Goal: Information Seeking & Learning: Learn about a topic

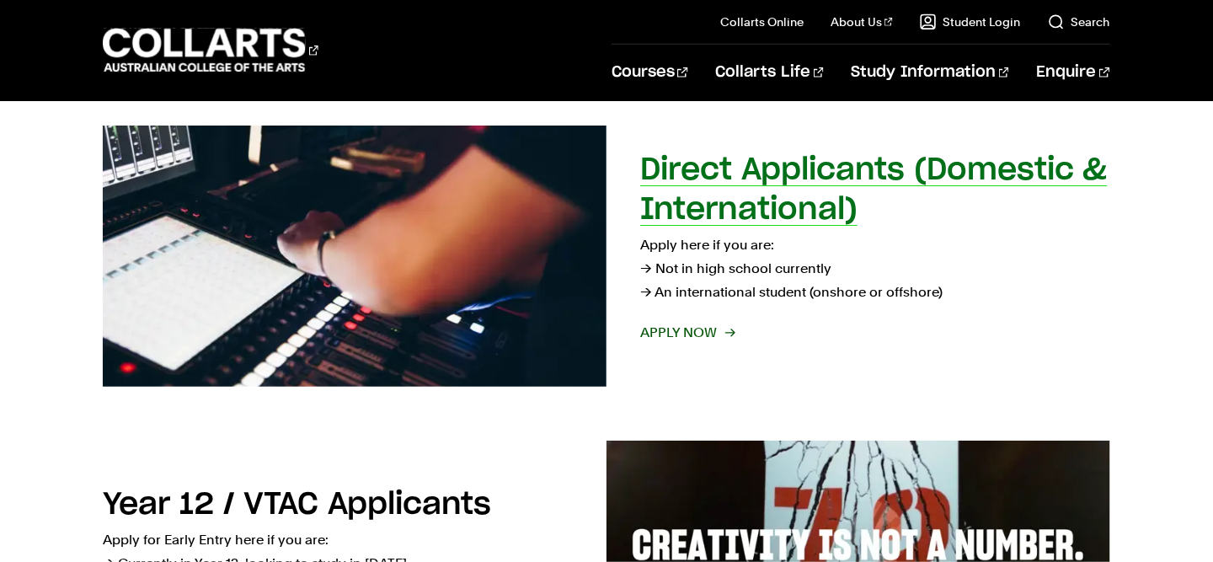
click at [729, 217] on h2 "Direct Applicants (Domestic & International)" at bounding box center [874, 190] width 468 height 70
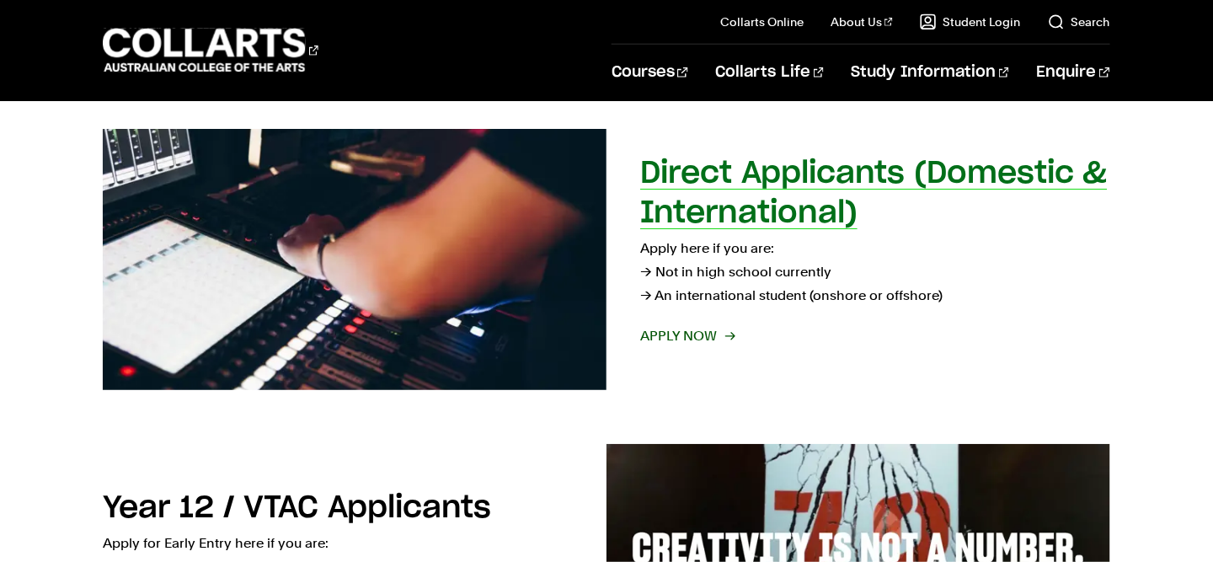
drag, startPoint x: 0, startPoint y: 0, endPoint x: 716, endPoint y: 331, distance: 789.1
click at [716, 331] on span "Apply now" at bounding box center [687, 336] width 94 height 24
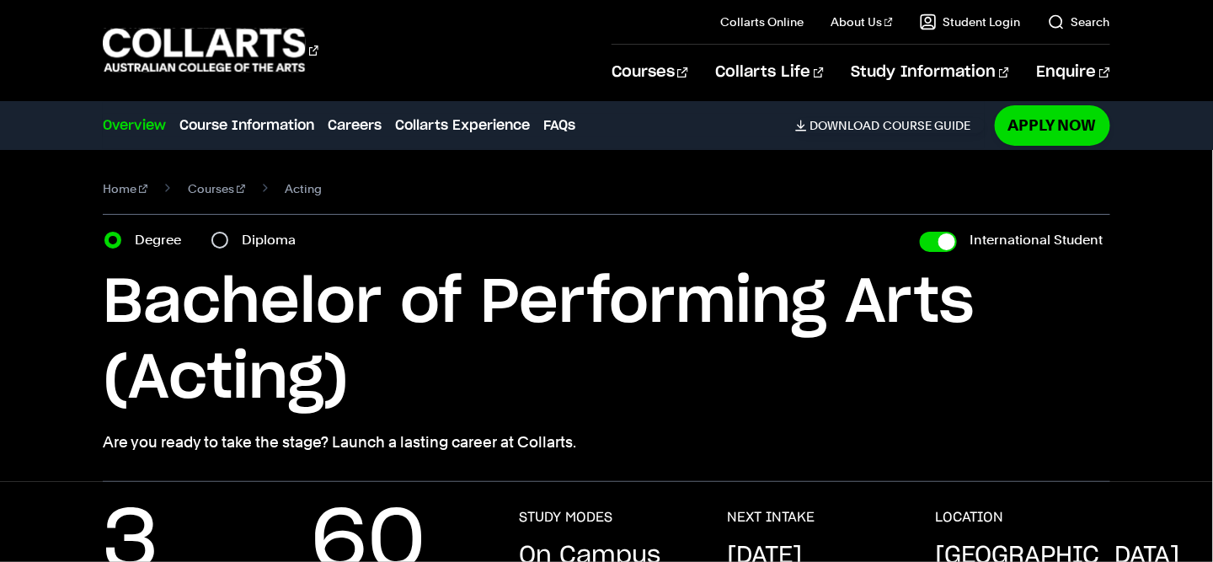
scroll to position [12, 0]
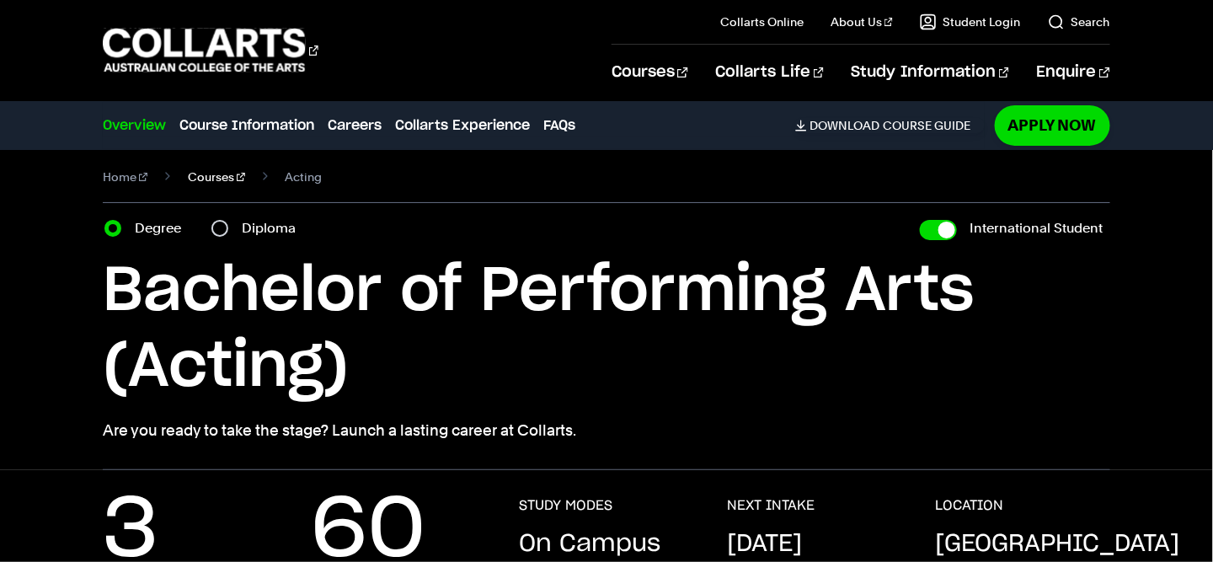
click at [199, 172] on link "Courses" at bounding box center [216, 177] width 57 height 24
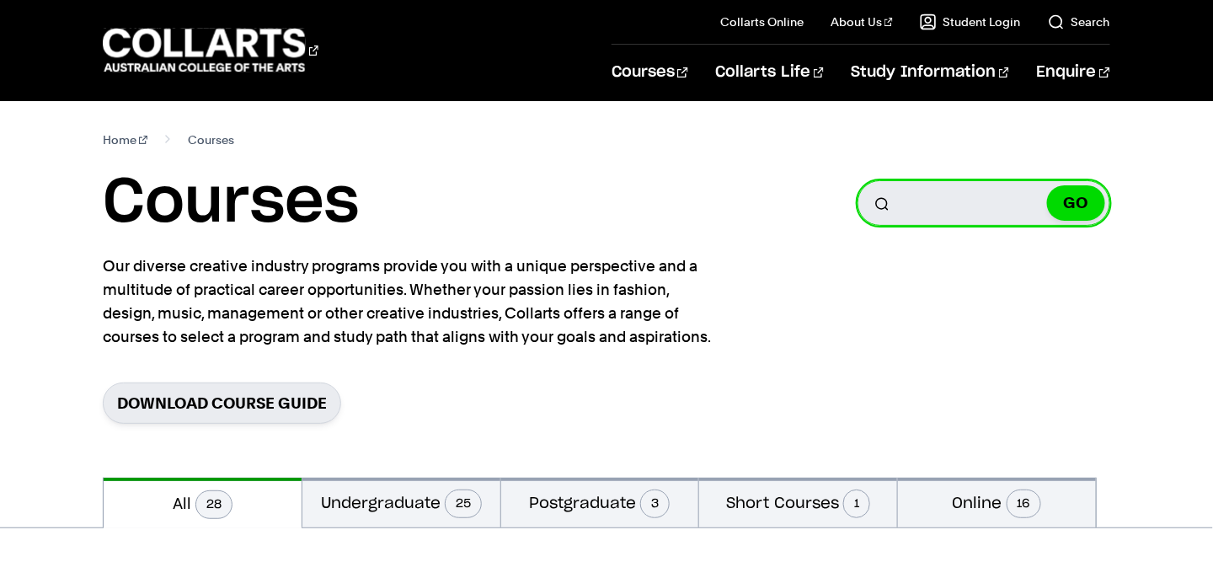
click at [945, 223] on input "Search for a course" at bounding box center [984, 203] width 253 height 46
type input "fashion"
click at [1047, 185] on button "GO" at bounding box center [1076, 202] width 58 height 35
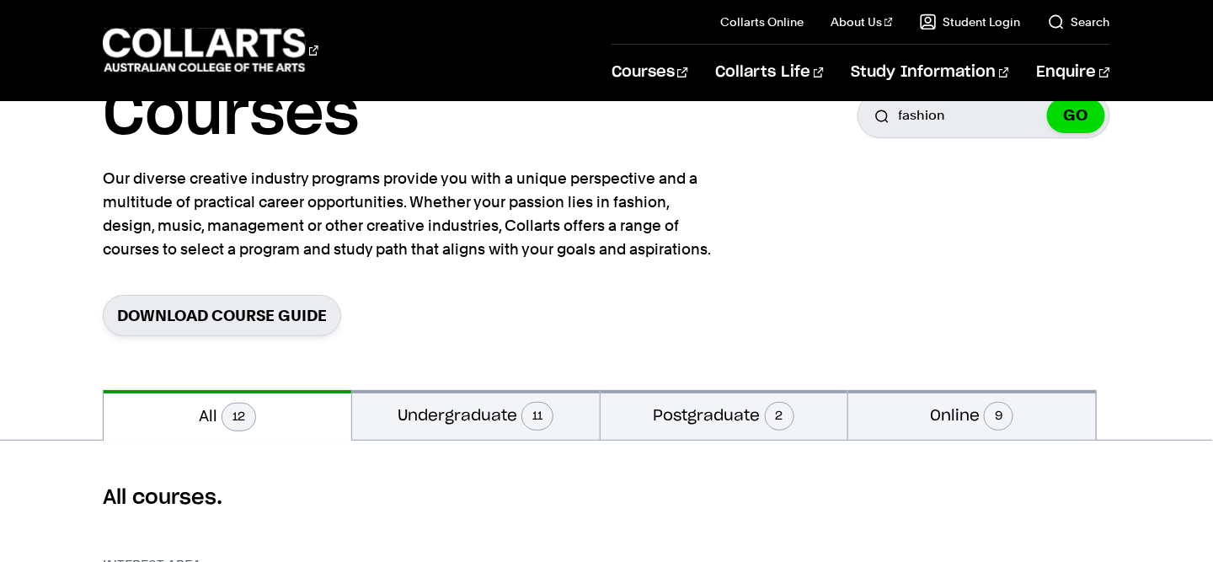
scroll to position [18, 0]
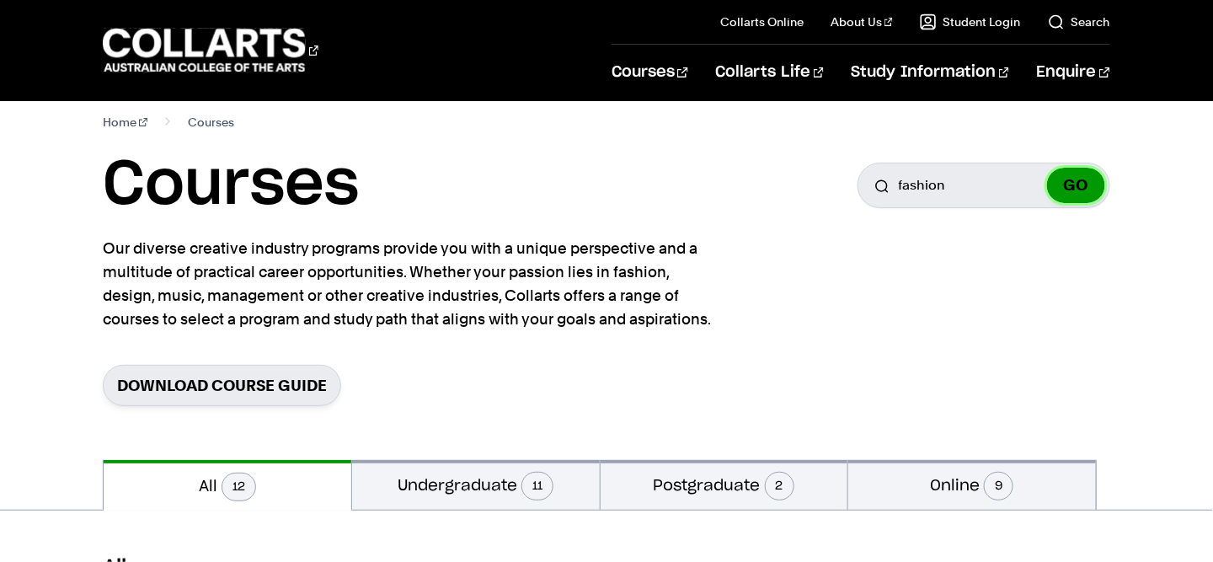
click at [1085, 185] on button "GO" at bounding box center [1076, 185] width 58 height 35
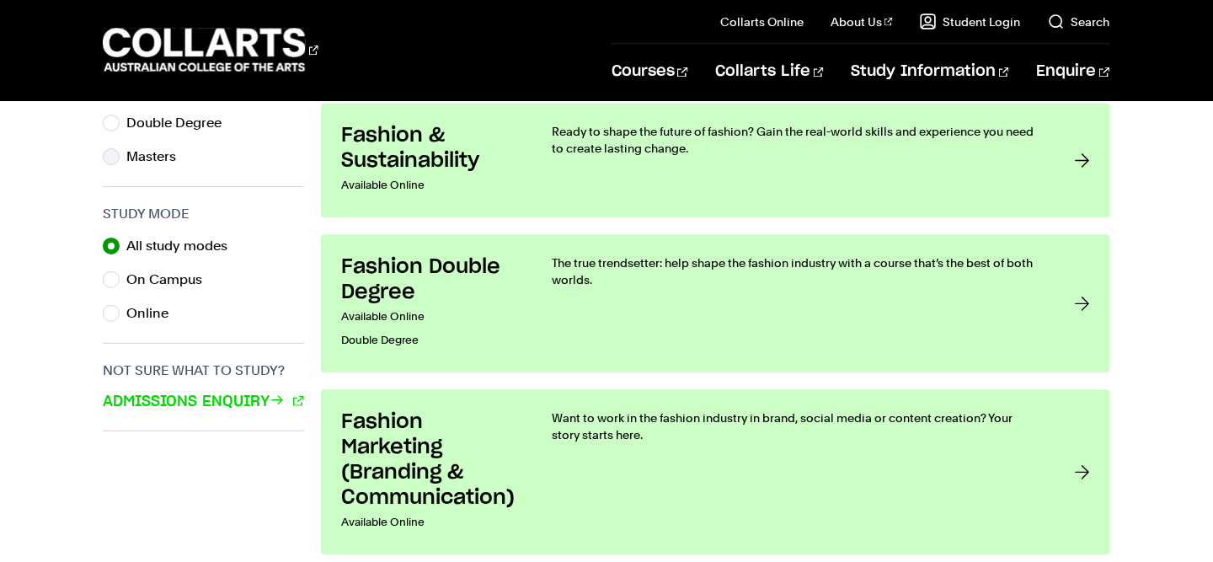
scroll to position [988, 0]
click at [187, 269] on label "On Campus" at bounding box center [170, 281] width 89 height 24
click at [120, 272] on input "On Campus" at bounding box center [111, 280] width 17 height 17
radio input "true"
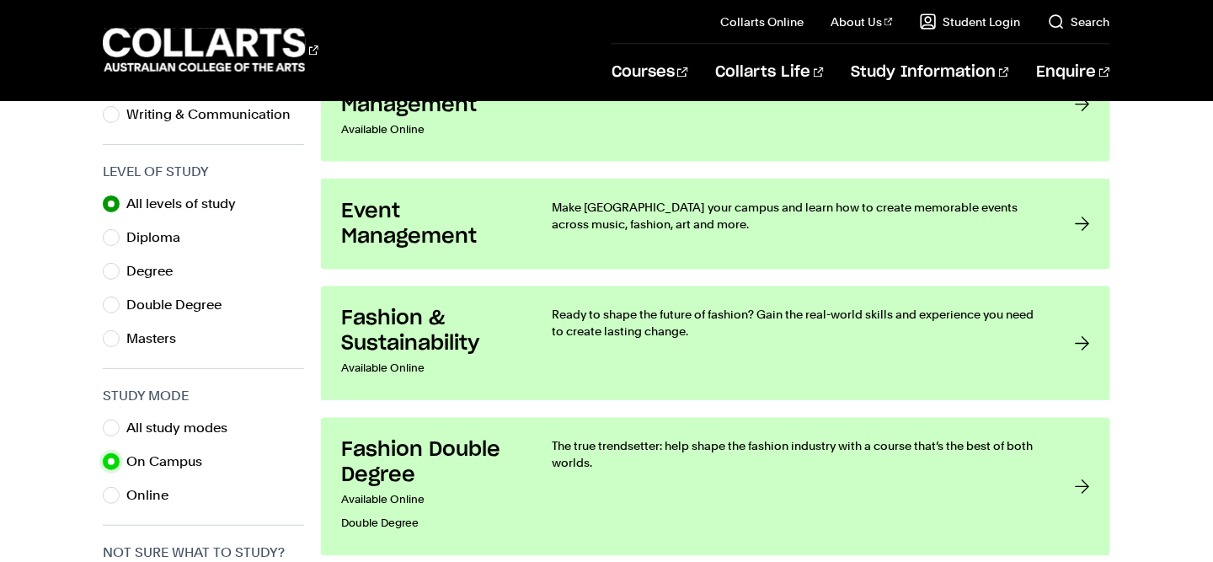
scroll to position [807, 0]
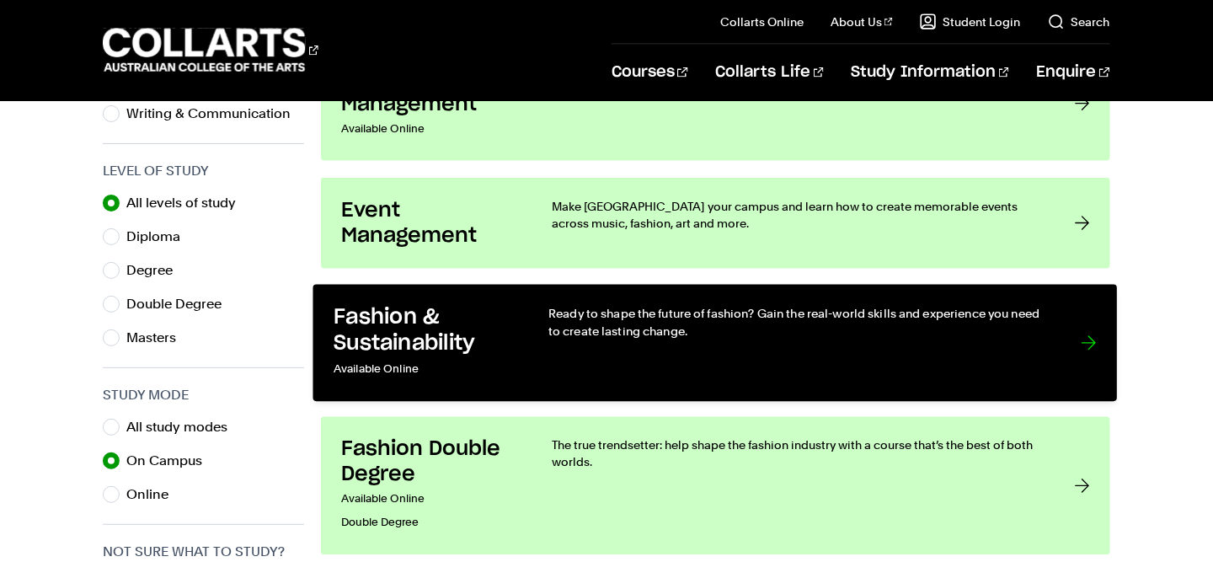
click at [938, 332] on p "Ready to shape the future of fashion? Gain the real-world skills and experience…" at bounding box center [798, 322] width 499 height 35
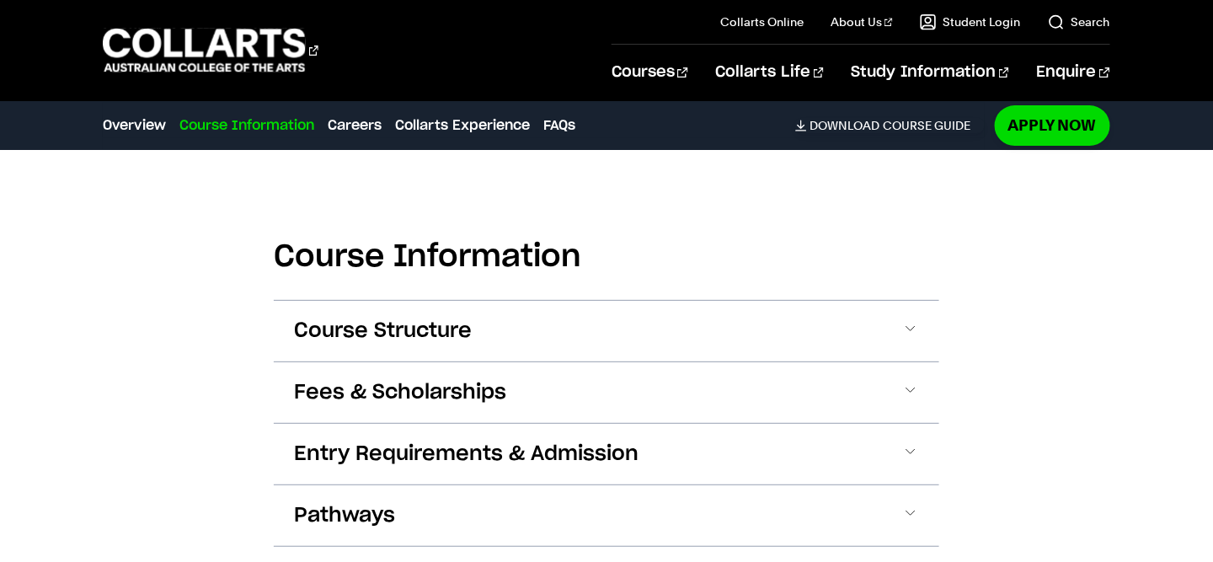
scroll to position [1830, 0]
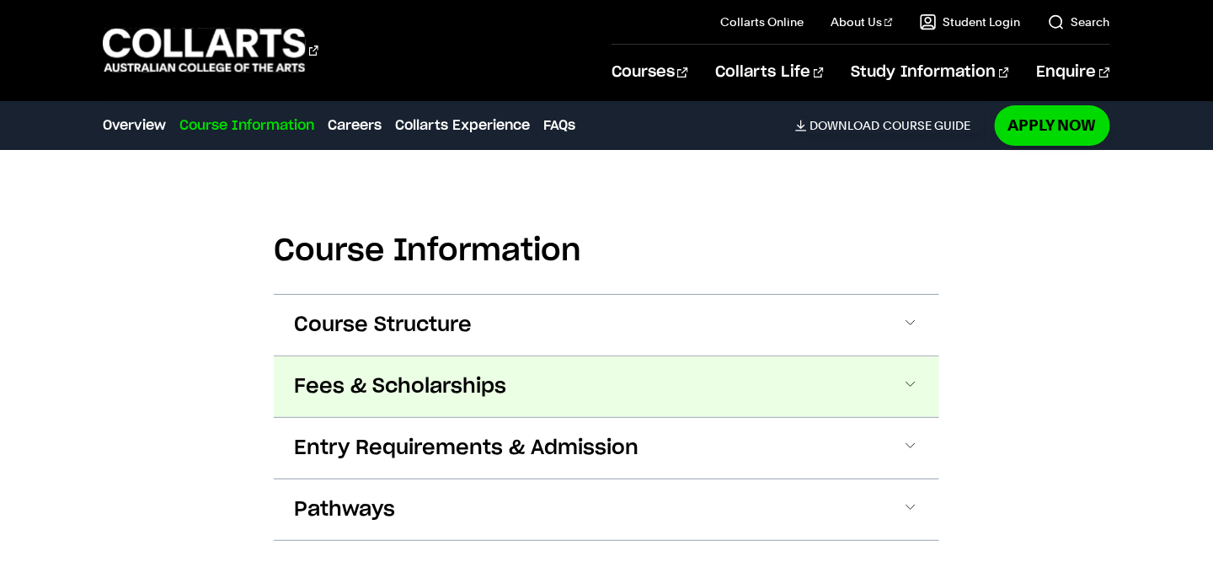
click at [882, 372] on button "Fees & Scholarships" at bounding box center [607, 386] width 666 height 61
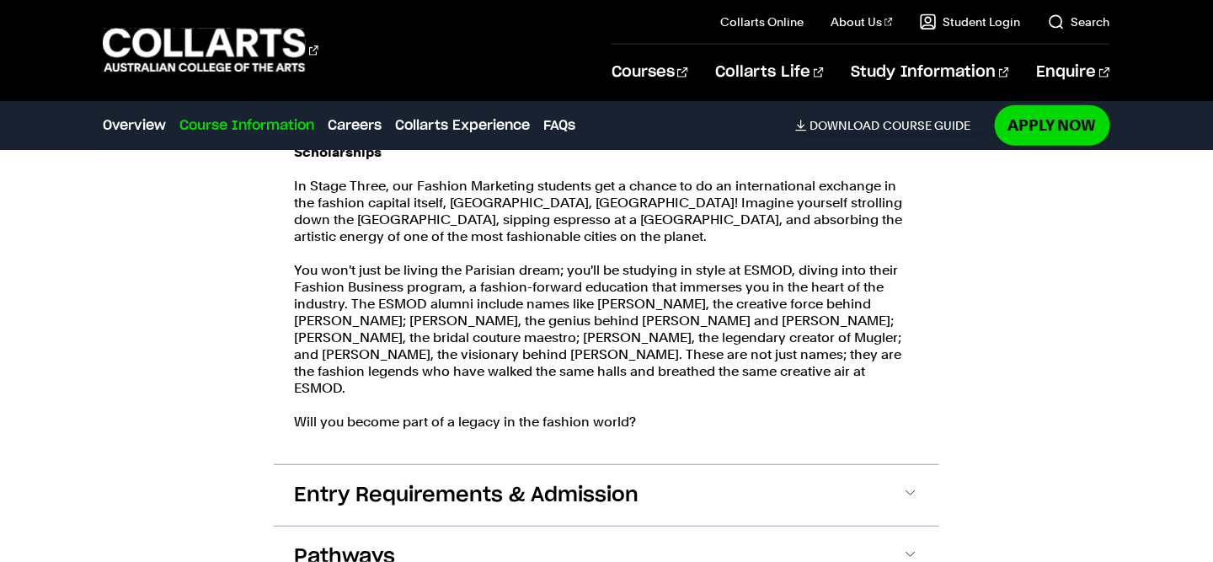
scroll to position [2551, 0]
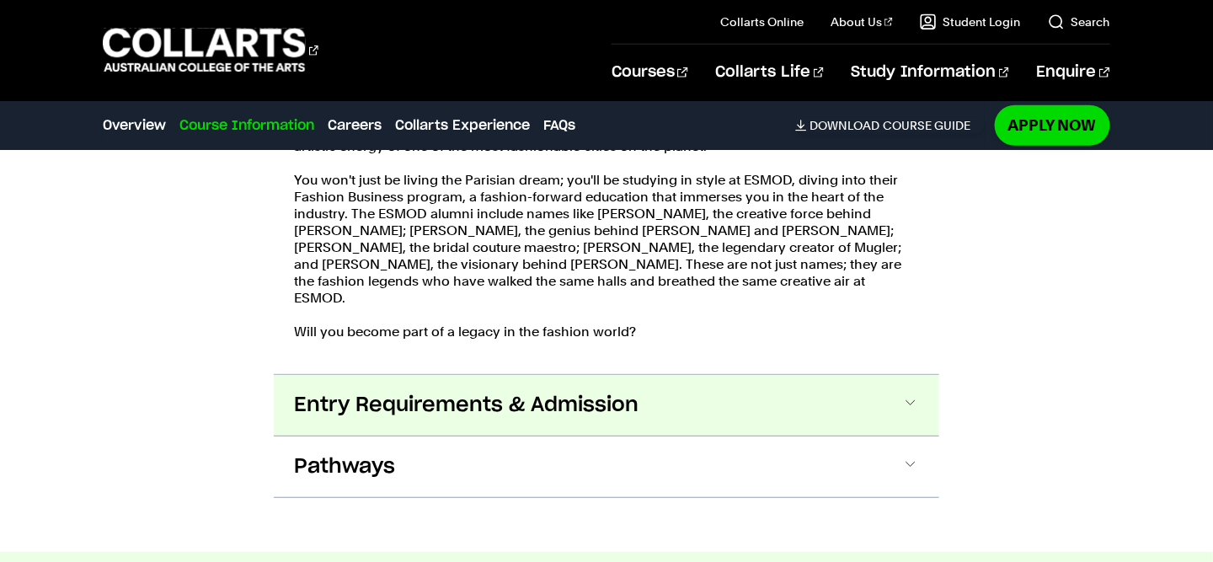
click at [894, 386] on button "Entry Requirements & Admission" at bounding box center [607, 405] width 666 height 61
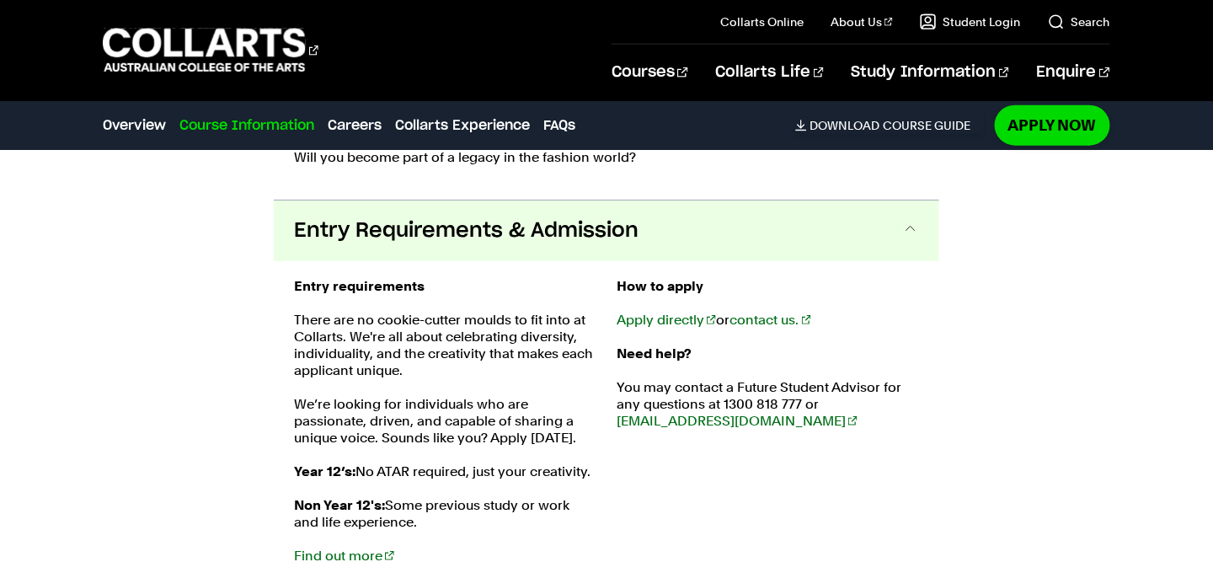
scroll to position [2719, 0]
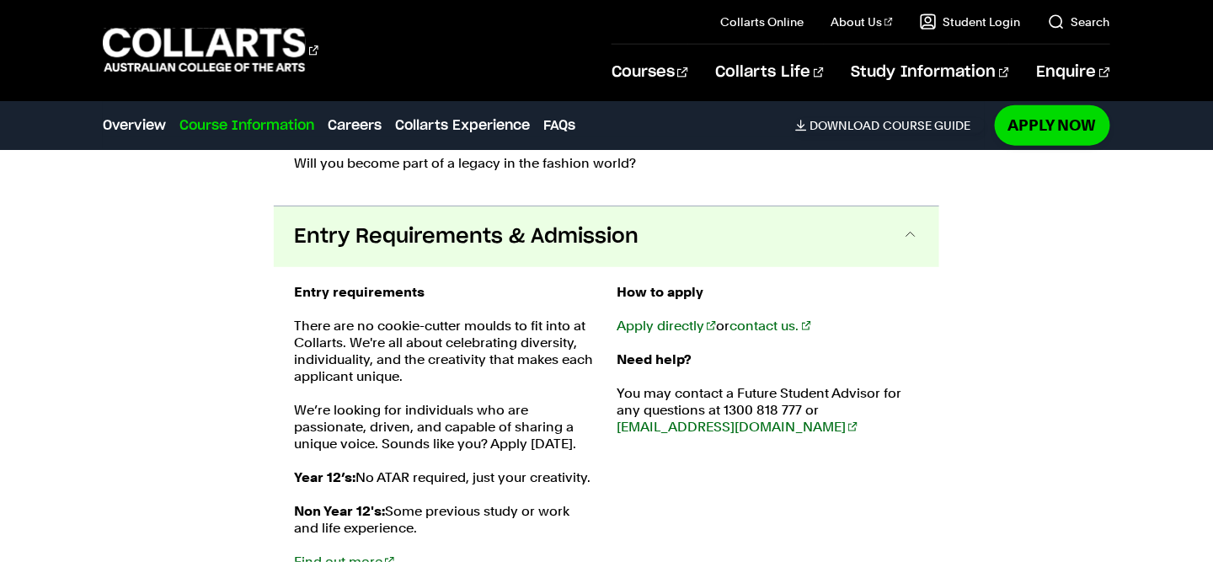
click at [929, 228] on button "Entry Requirements & Admission" at bounding box center [607, 236] width 666 height 61
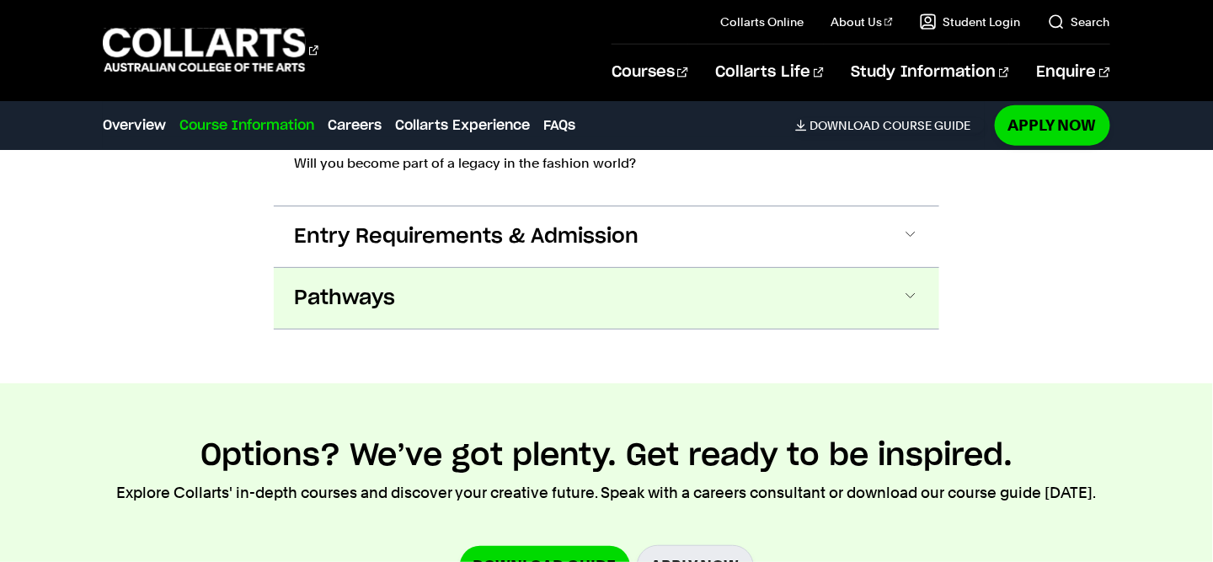
click at [928, 274] on button "Pathways" at bounding box center [607, 298] width 666 height 61
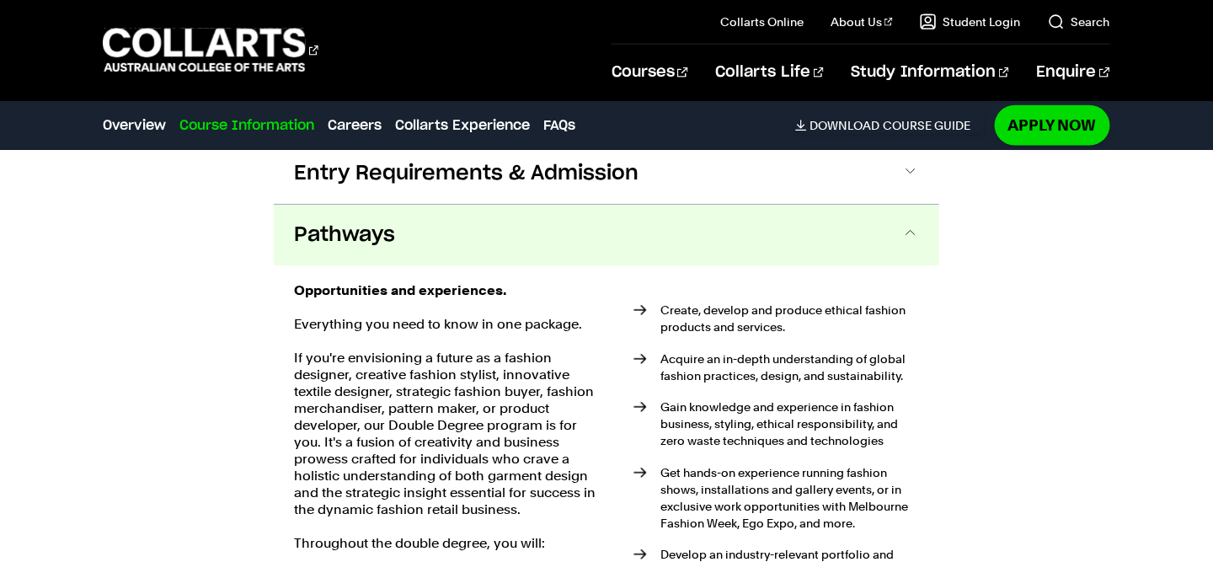
scroll to position [2781, 0]
click at [890, 217] on button "Pathways" at bounding box center [607, 236] width 666 height 61
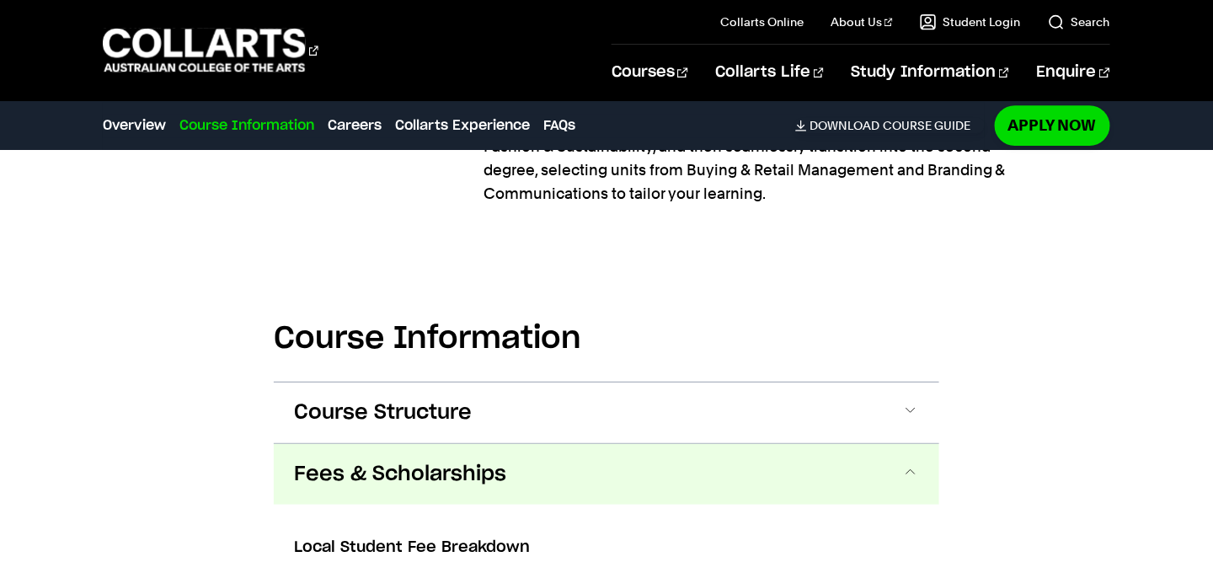
scroll to position [1736, 0]
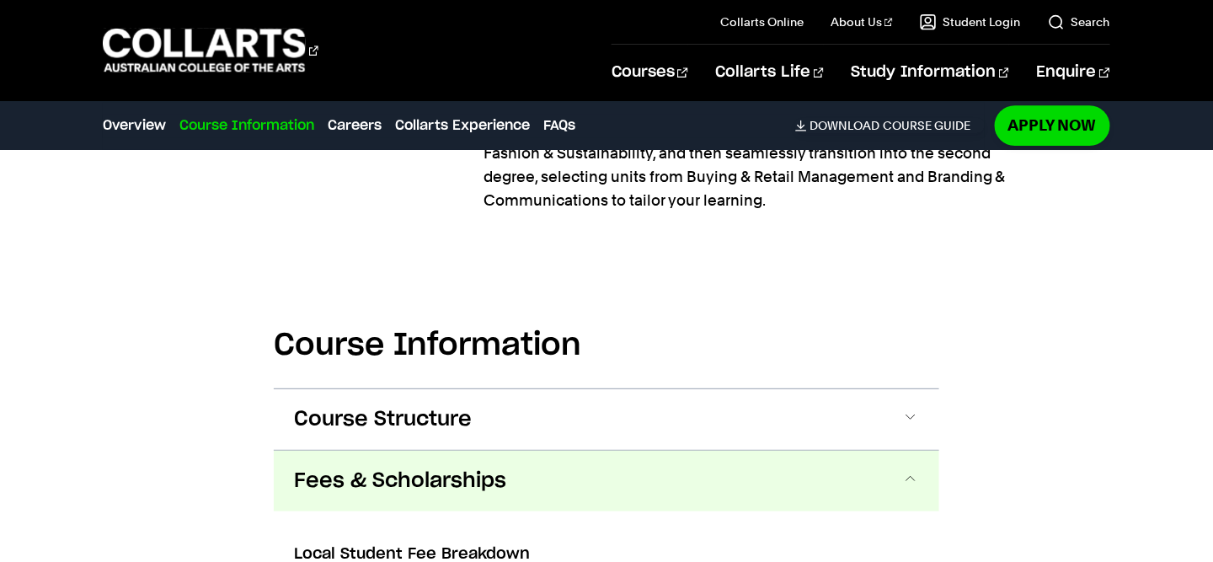
click at [921, 479] on button "Fees & Scholarships" at bounding box center [607, 481] width 666 height 61
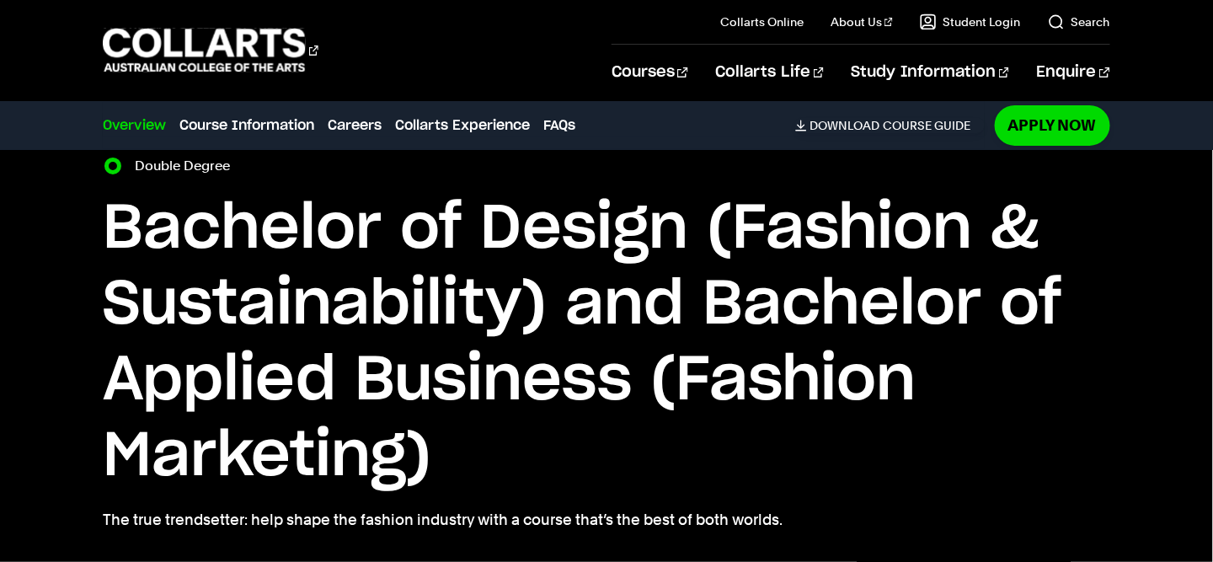
scroll to position [0, 0]
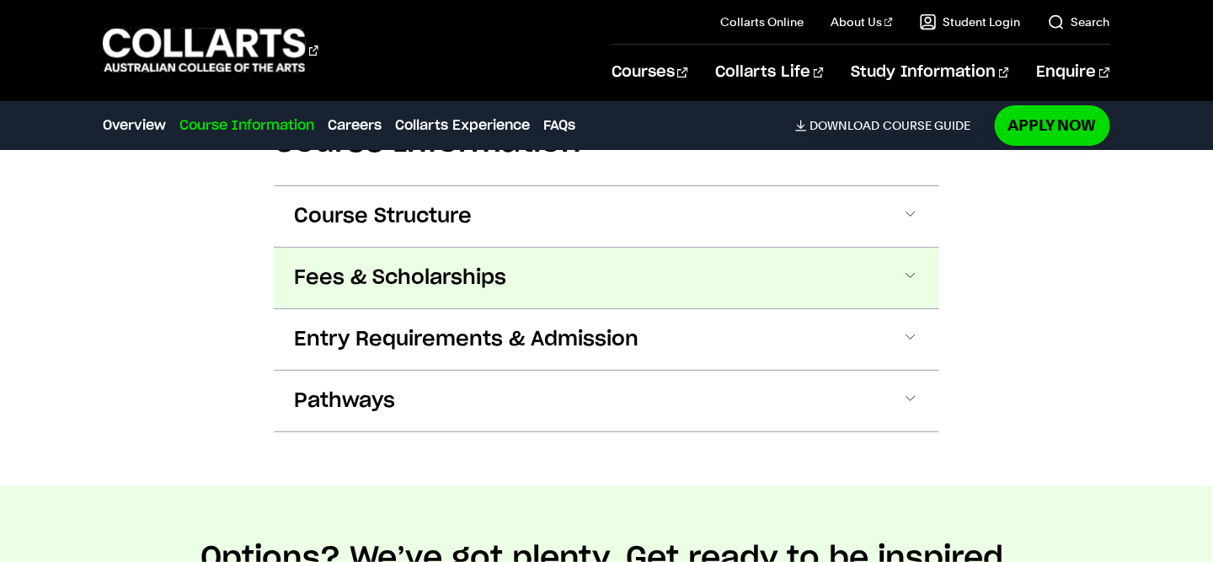
click at [874, 293] on button "Fees & Scholarships" at bounding box center [607, 278] width 666 height 61
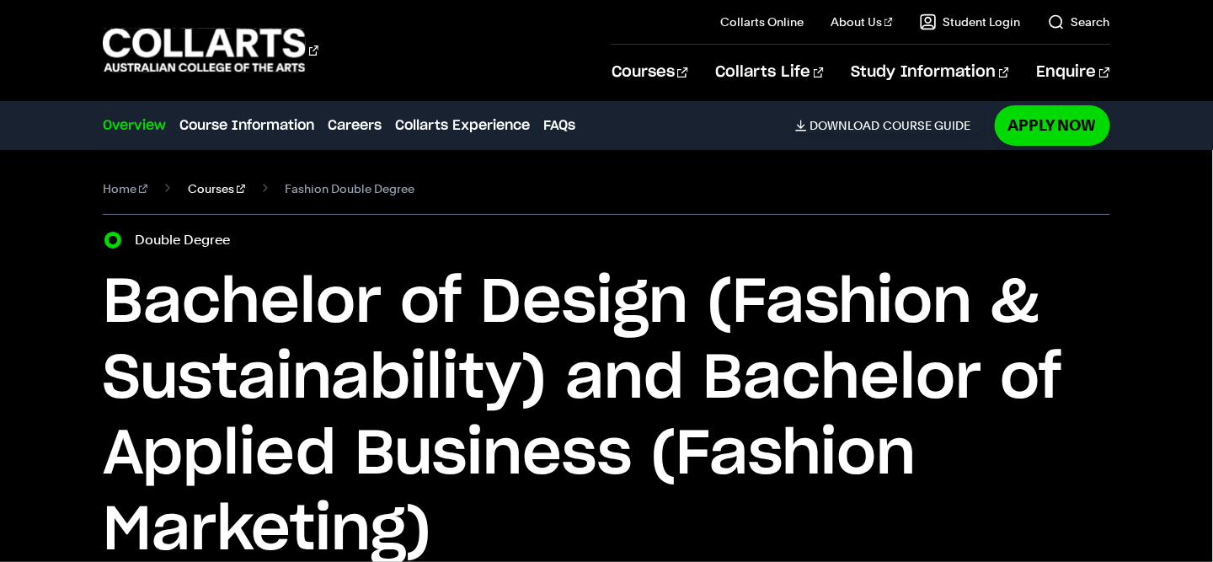
click at [210, 189] on link "Courses" at bounding box center [216, 189] width 57 height 24
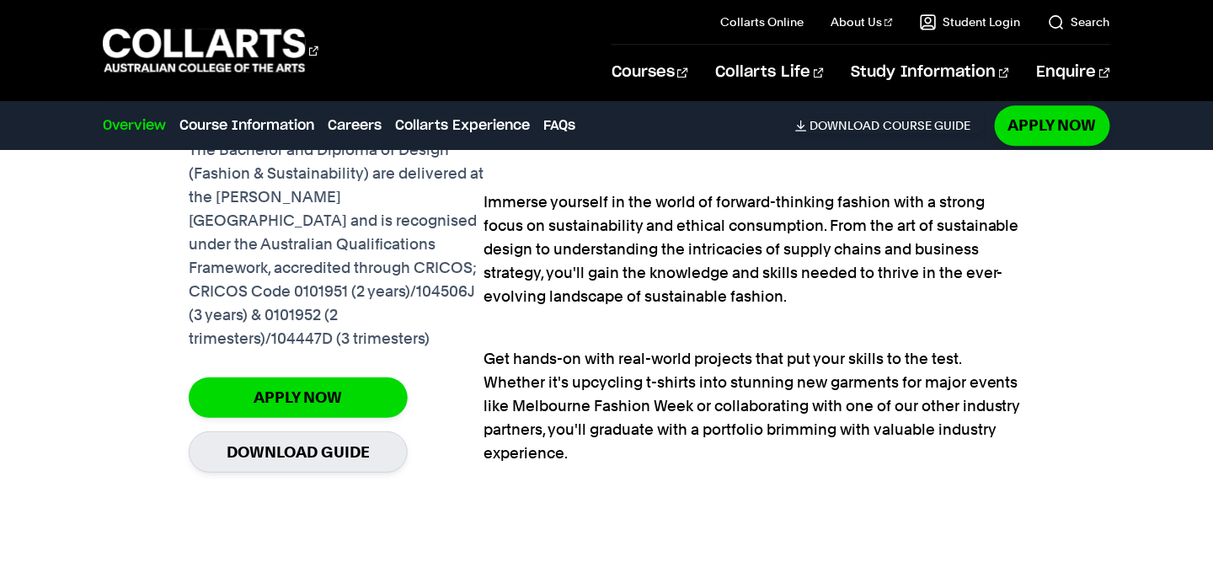
scroll to position [1316, 0]
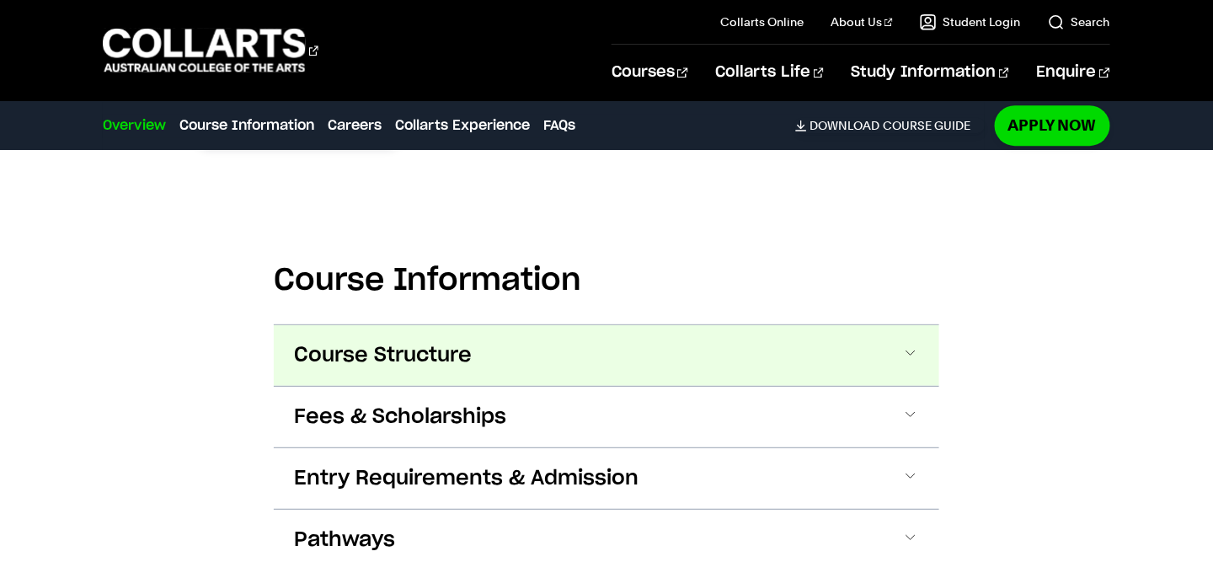
click at [919, 353] on button "Course Structure" at bounding box center [607, 355] width 666 height 61
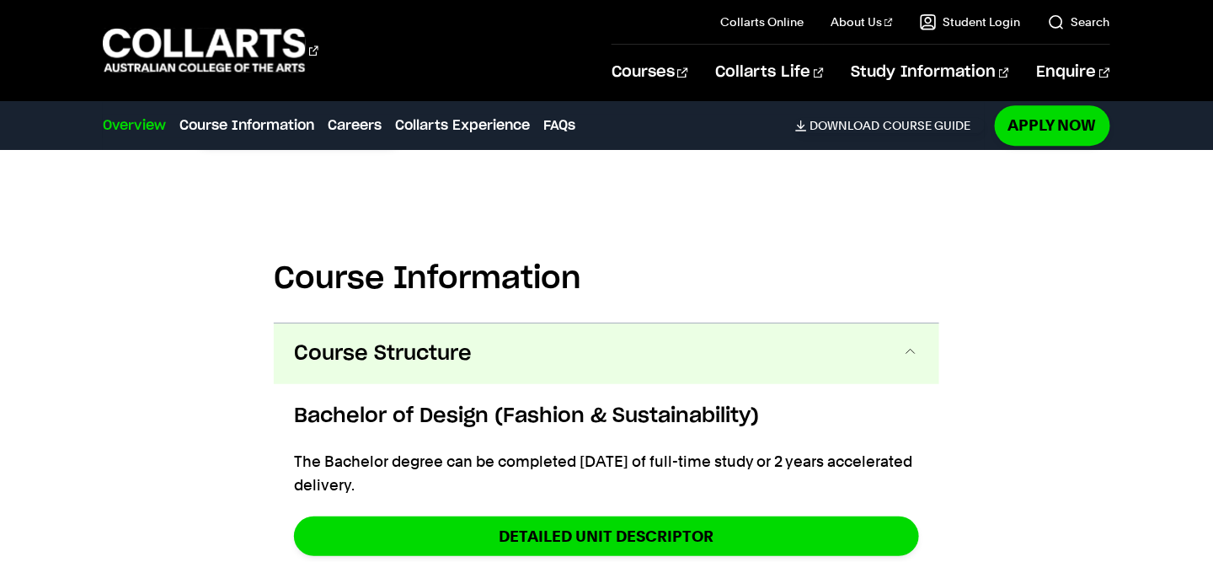
scroll to position [1602, 0]
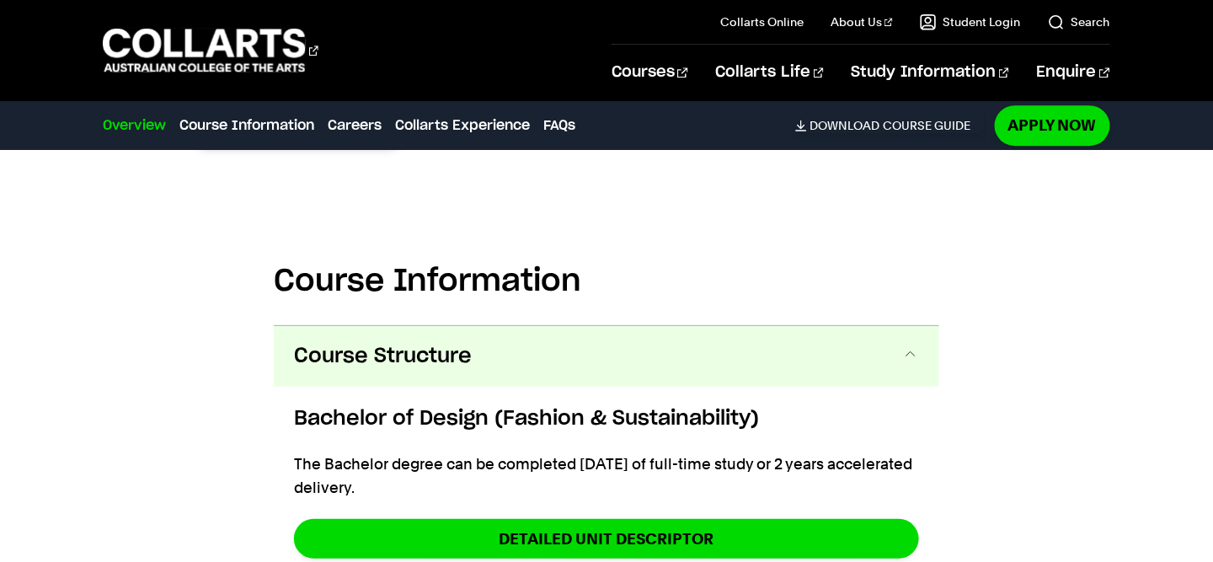
click at [898, 355] on button "Course Structure" at bounding box center [607, 356] width 666 height 61
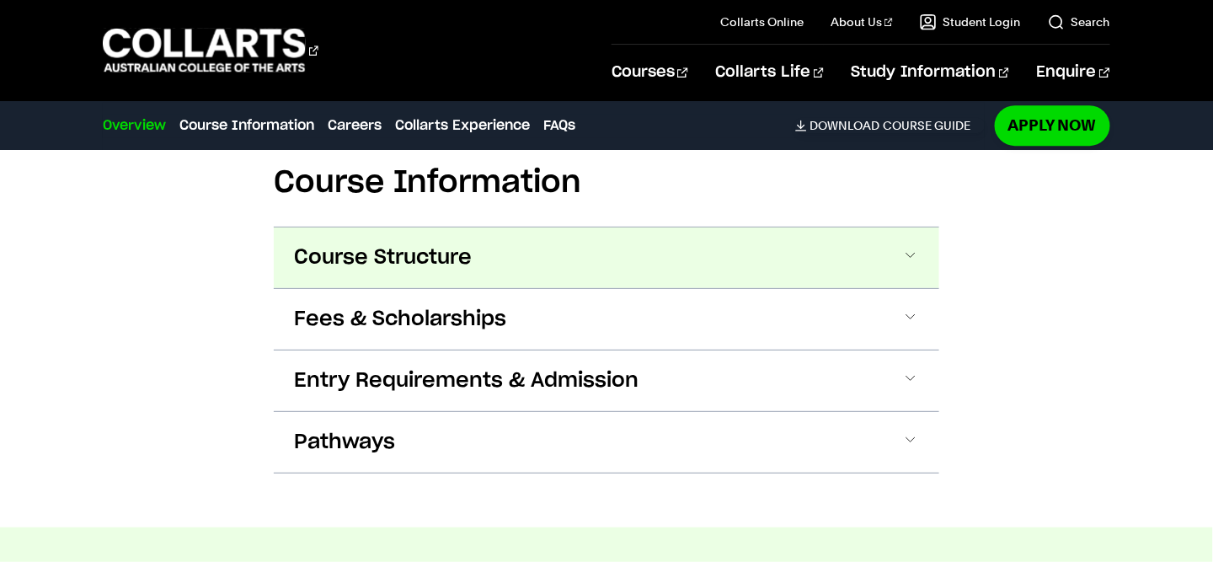
scroll to position [1727, 0]
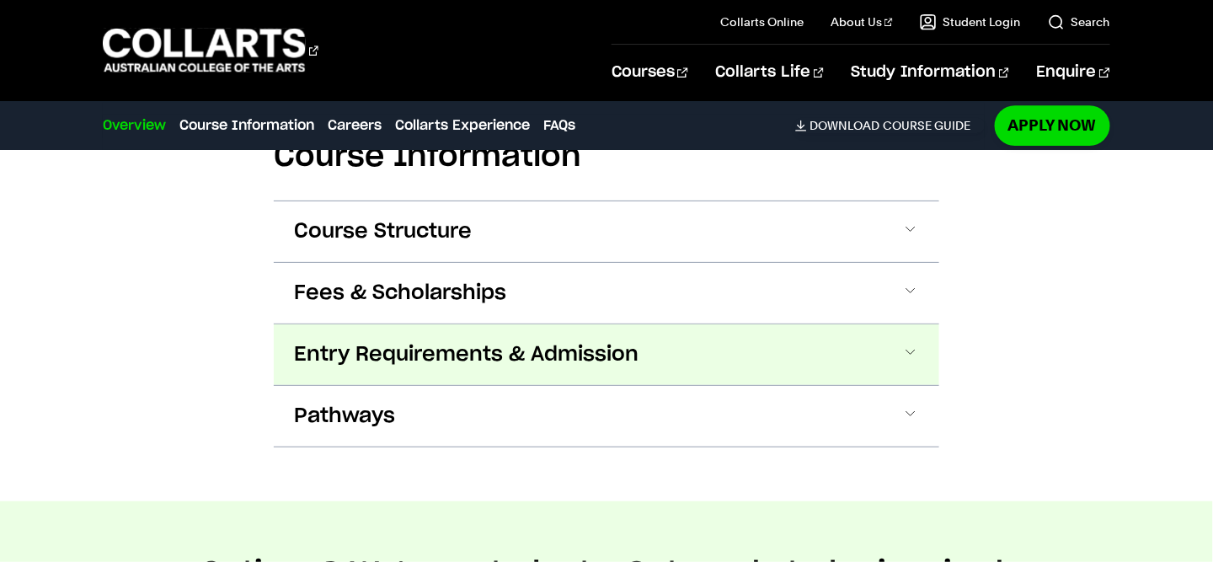
click at [891, 325] on button "Entry Requirements & Admission" at bounding box center [607, 354] width 666 height 61
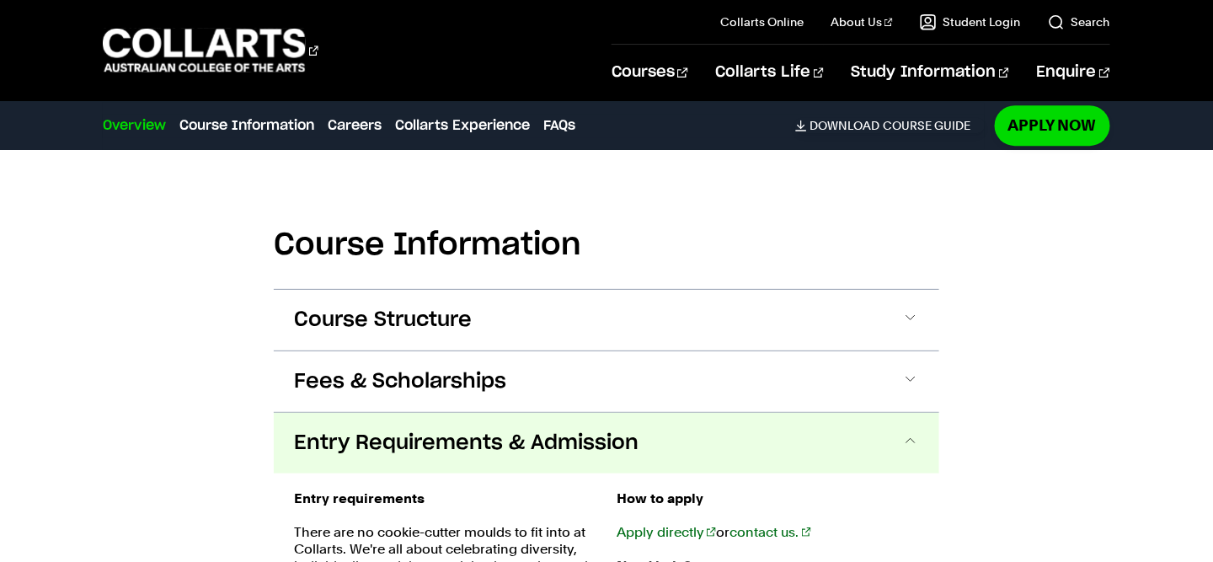
scroll to position [1637, 0]
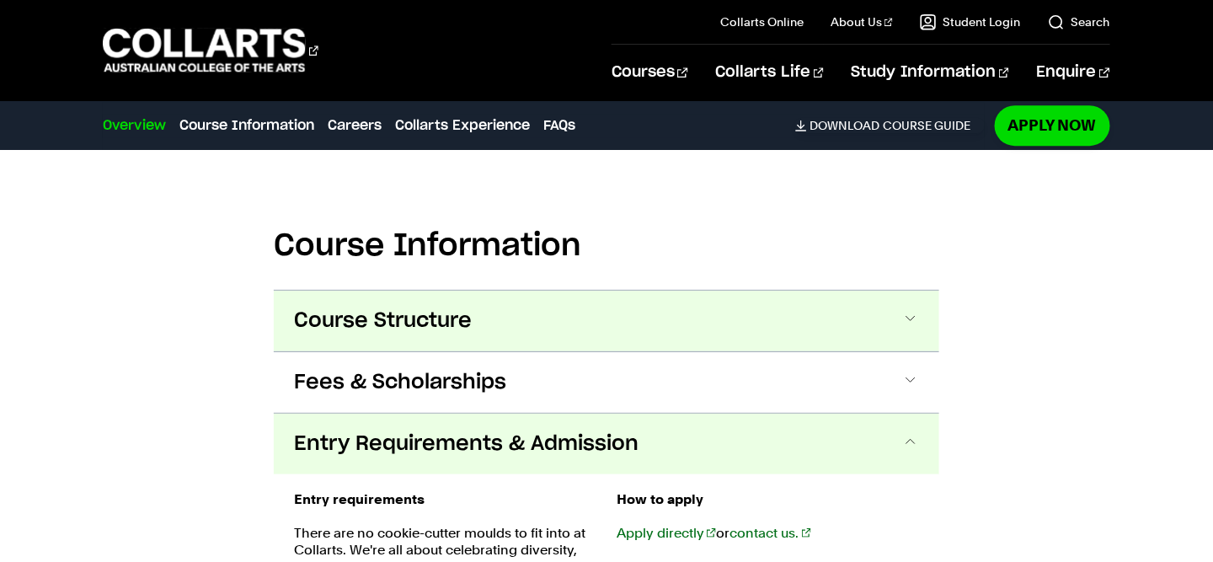
click at [914, 310] on span at bounding box center [910, 321] width 17 height 22
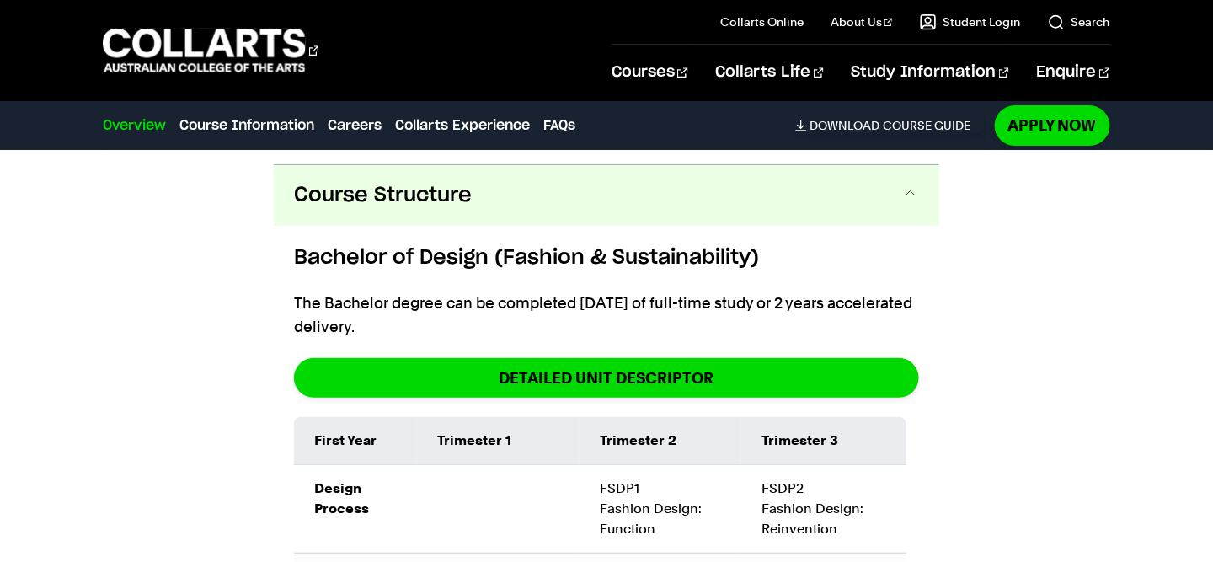
scroll to position [1769, 0]
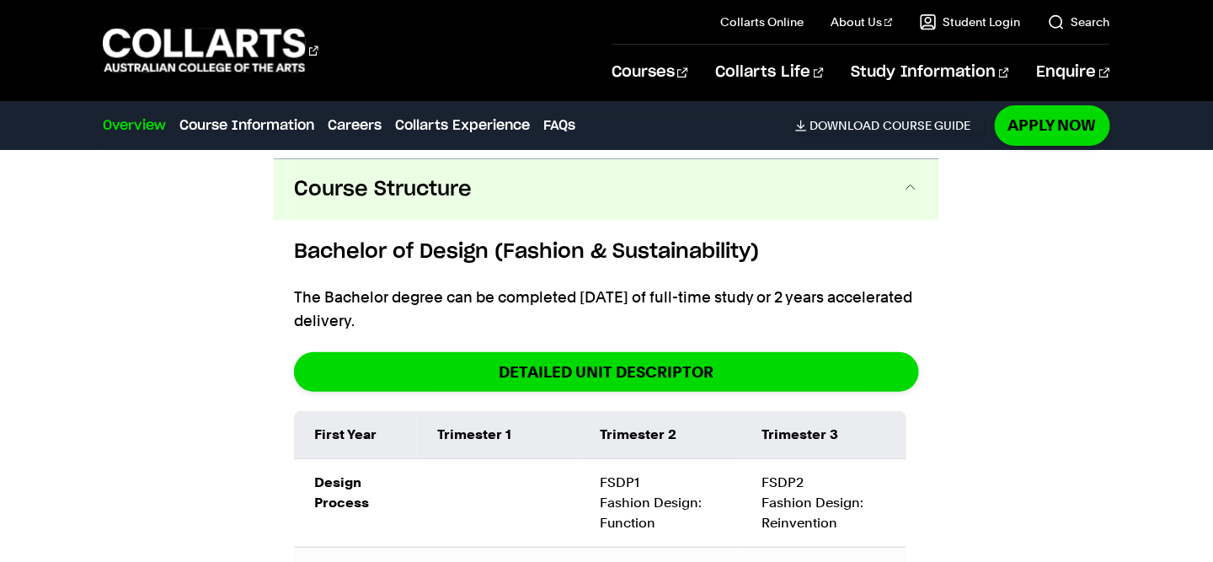
click at [910, 192] on button "Course Structure" at bounding box center [607, 189] width 666 height 61
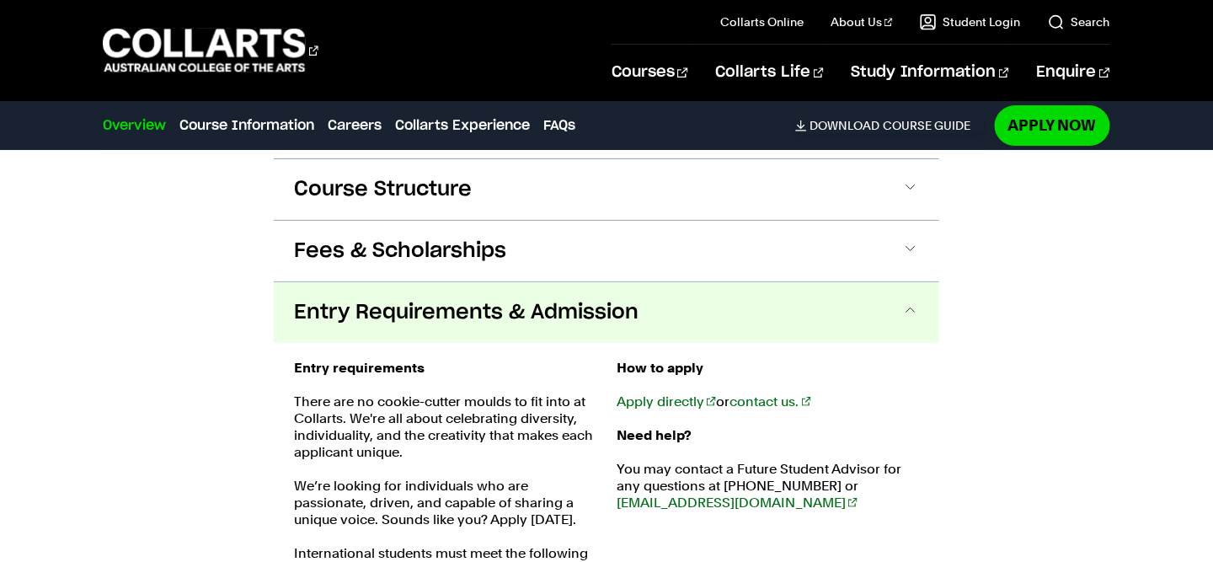
click at [928, 297] on button "Entry Requirements & Admission" at bounding box center [607, 312] width 666 height 61
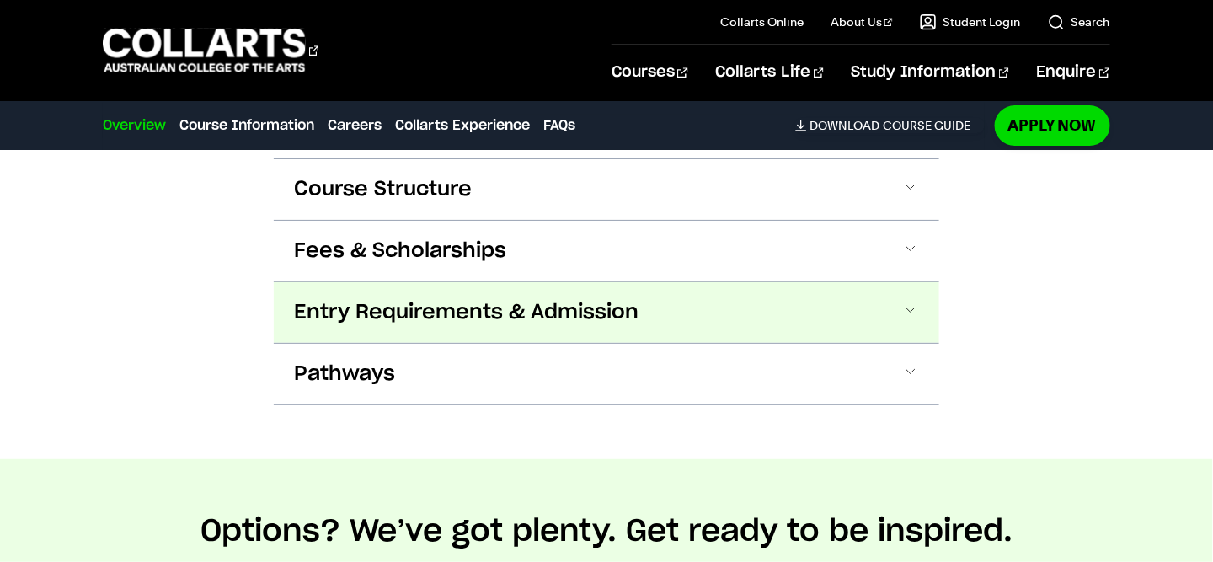
click at [897, 297] on button "Entry Requirements & Admission" at bounding box center [607, 312] width 666 height 61
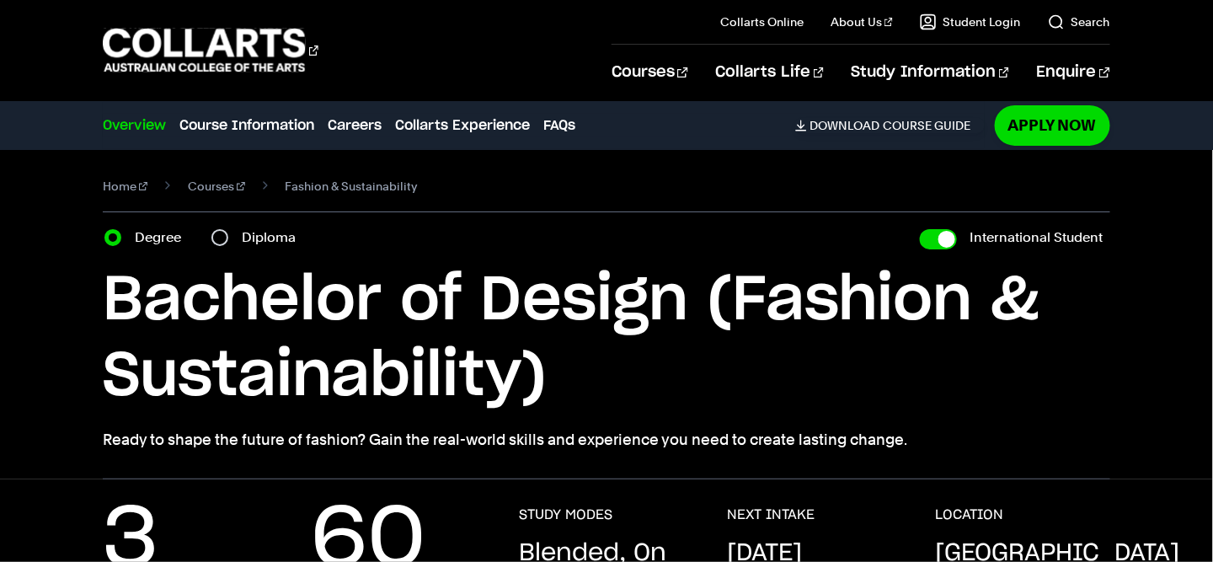
scroll to position [0, 0]
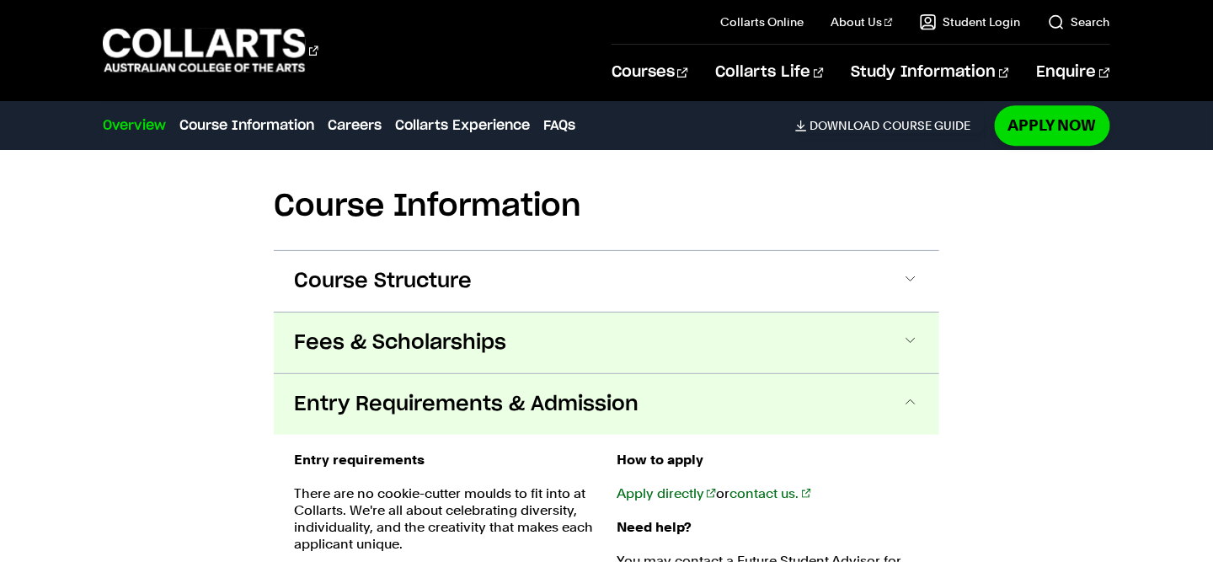
click at [580, 341] on button "Fees & Scholarships" at bounding box center [607, 343] width 666 height 61
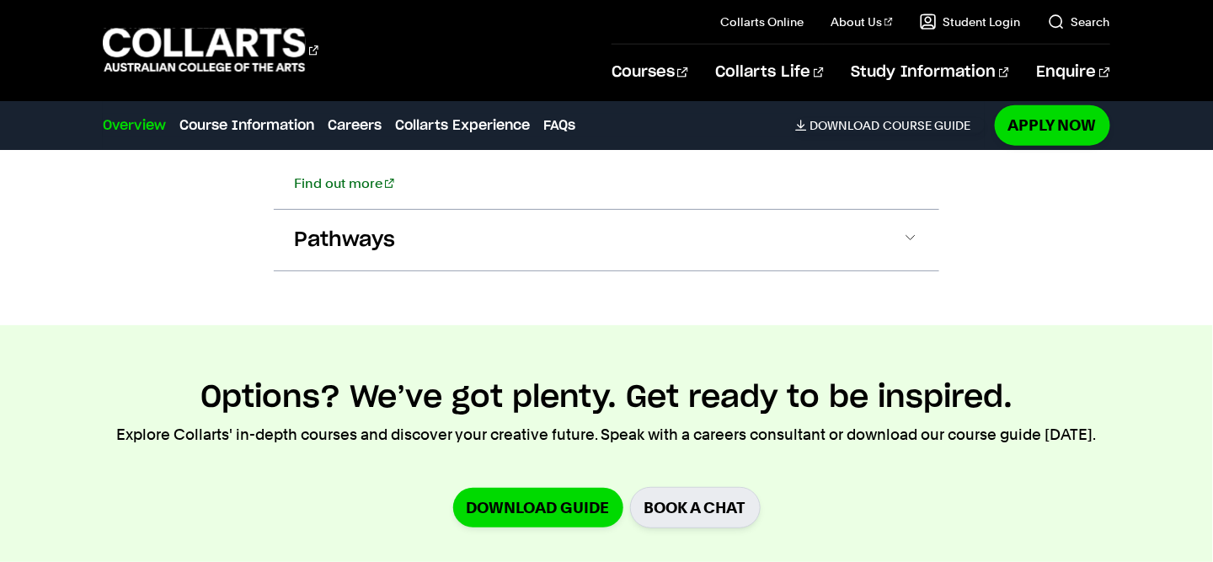
scroll to position [2777, 0]
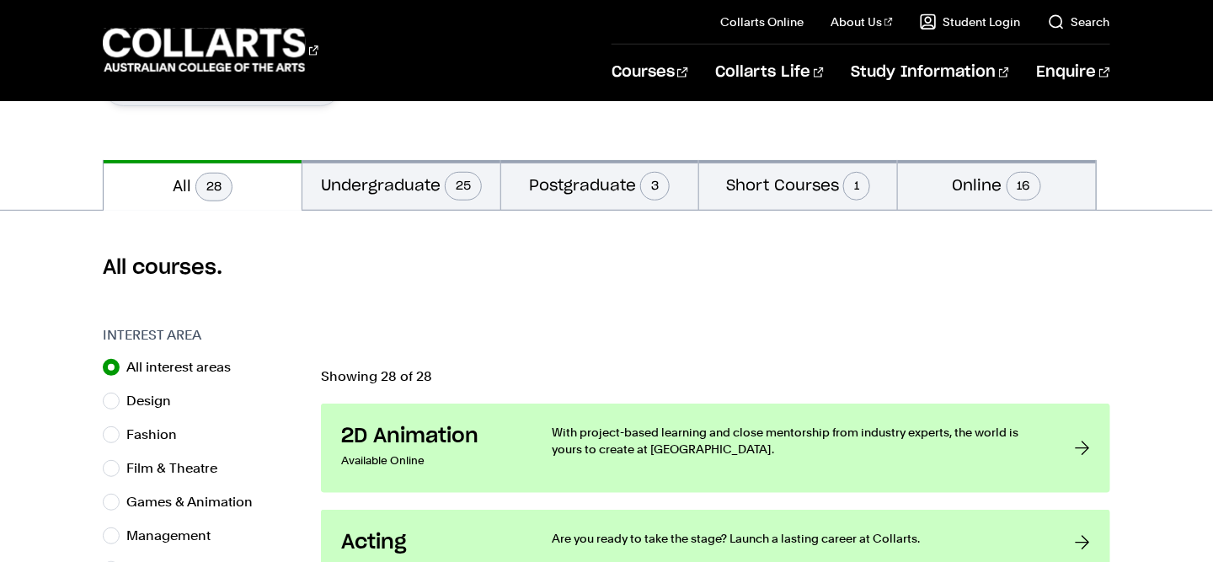
scroll to position [319, 0]
click at [811, 192] on button "Short Courses 1" at bounding box center [798, 184] width 198 height 50
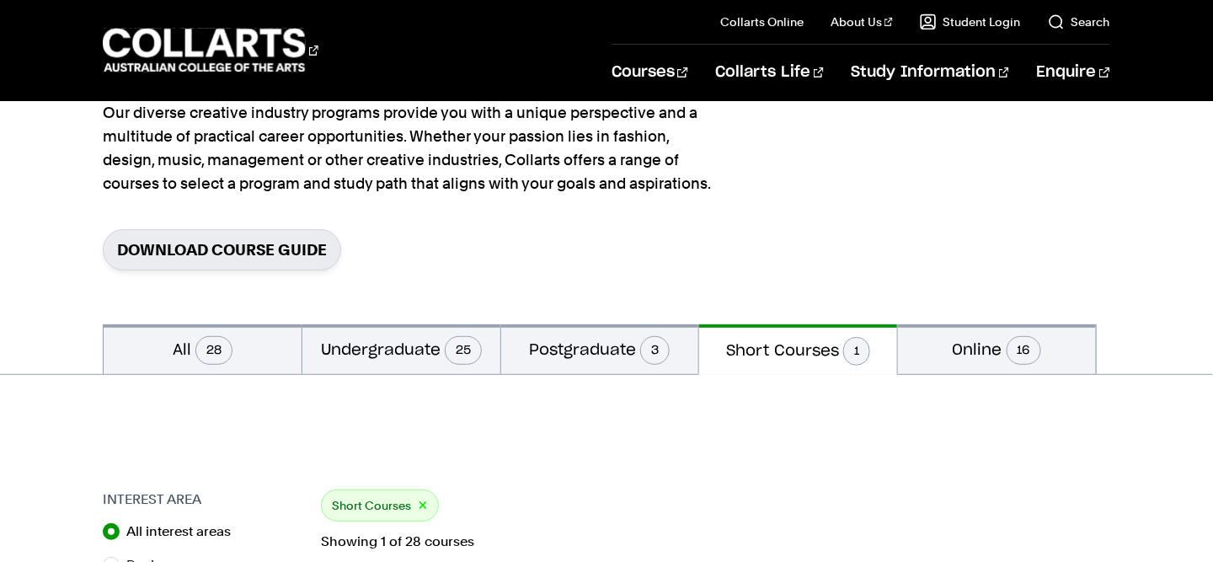
scroll to position [153, 0]
click at [1038, 340] on button "Online 16" at bounding box center [997, 350] width 198 height 50
radio input "false"
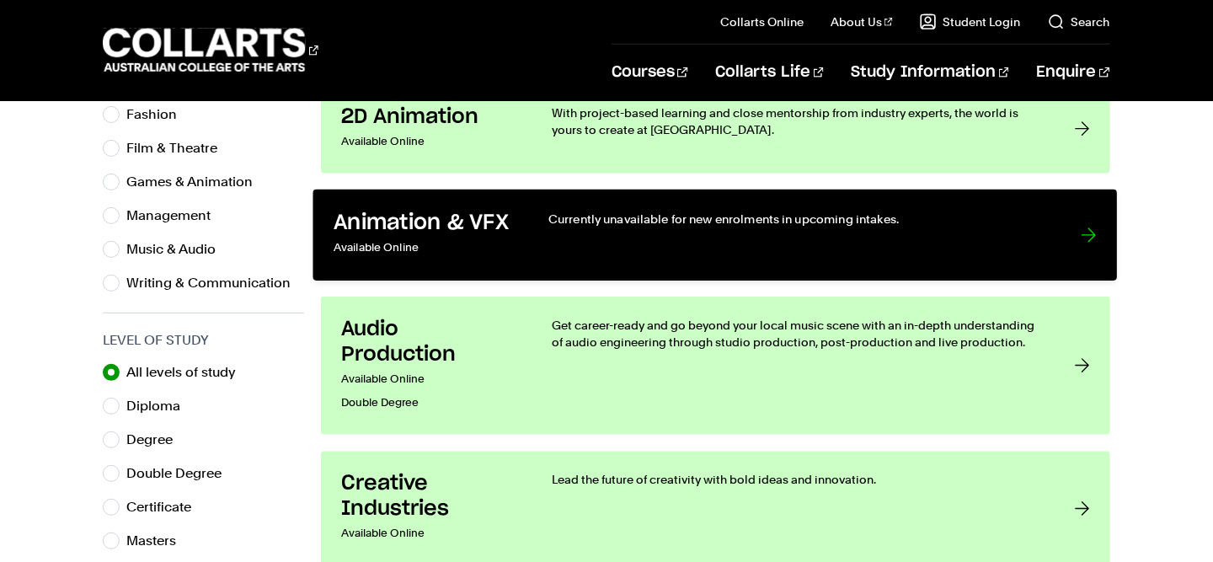
scroll to position [329, 0]
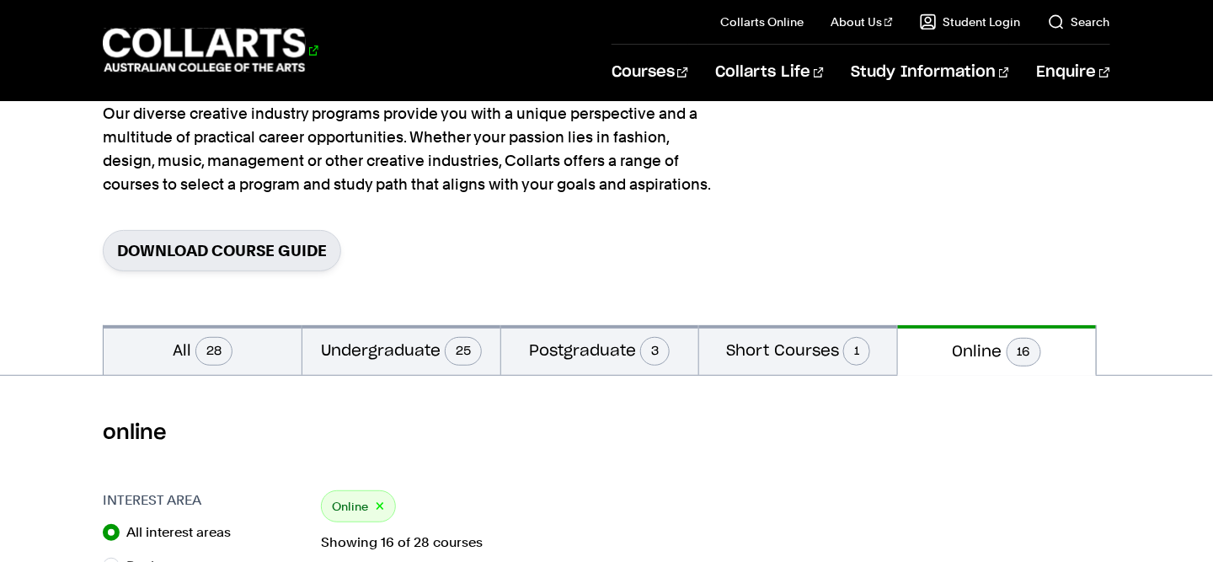
scroll to position [319, 0]
